Goal: Entertainment & Leisure: Consume media (video, audio)

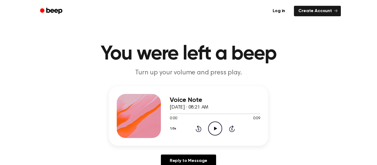
click at [214, 124] on icon "Play Audio" at bounding box center [215, 129] width 14 height 14
click at [219, 126] on icon "Play Audio" at bounding box center [215, 129] width 14 height 14
click at [211, 131] on icon "Play Audio" at bounding box center [215, 129] width 14 height 14
click at [218, 130] on icon "Play Audio" at bounding box center [215, 129] width 14 height 14
click at [209, 131] on circle at bounding box center [216, 129] width 14 height 14
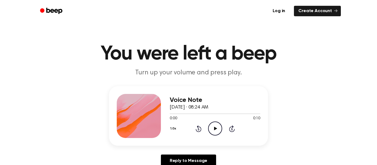
click at [209, 127] on icon "Play Audio" at bounding box center [215, 129] width 14 height 14
click at [212, 120] on div "0:00 0:10" at bounding box center [215, 119] width 91 height 6
click at [215, 130] on icon "Play Audio" at bounding box center [215, 129] width 14 height 14
click at [234, 153] on div "Voice Note September 18, 2025 · 08:24 AM 0:00 0:10 Your browser does not suppor…" at bounding box center [189, 129] width 364 height 86
click at [214, 135] on icon "Play Audio" at bounding box center [215, 129] width 14 height 14
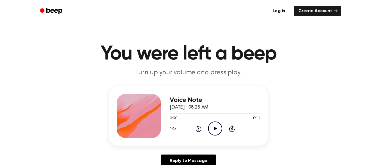
click at [219, 130] on icon "Play Audio" at bounding box center [215, 129] width 14 height 14
click at [215, 127] on icon "Play Audio" at bounding box center [215, 129] width 14 height 14
click at [214, 123] on icon "Play Audio" at bounding box center [215, 129] width 14 height 14
click at [213, 133] on icon "Play Audio" at bounding box center [215, 129] width 14 height 14
click at [218, 130] on icon "Play Audio" at bounding box center [215, 129] width 14 height 14
